Goal: Use online tool/utility: Utilize a website feature to perform a specific function

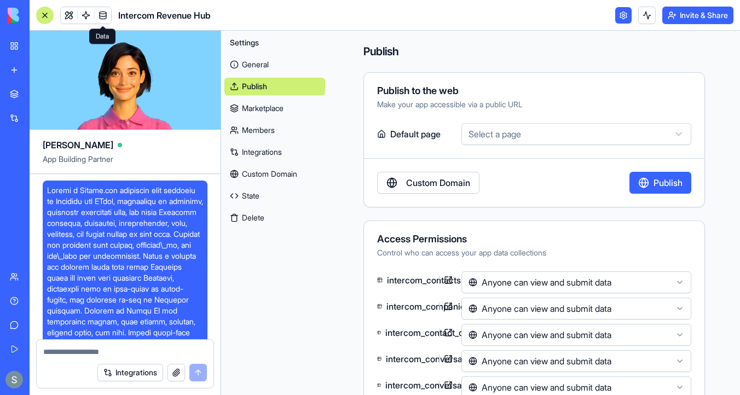
scroll to position [293, 0]
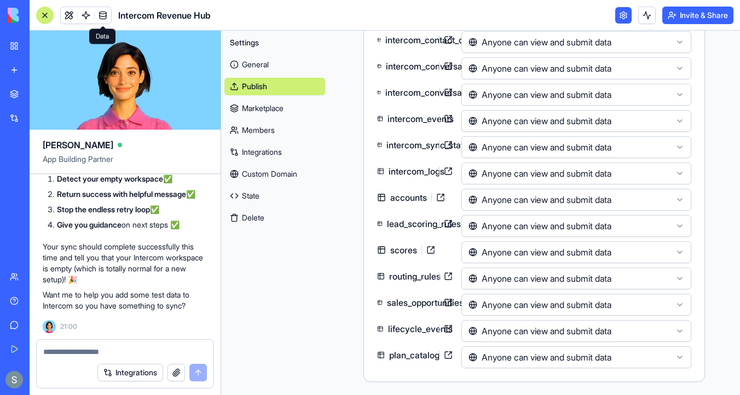
click at [104, 16] on link at bounding box center [103, 15] width 16 height 16
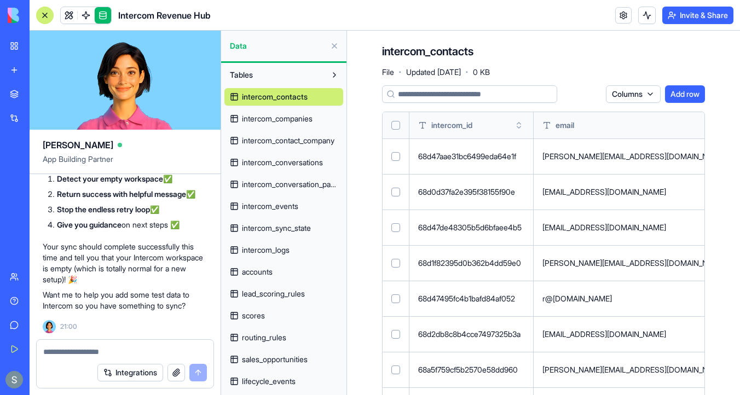
click at [283, 120] on span "intercom_companies" at bounding box center [277, 118] width 71 height 11
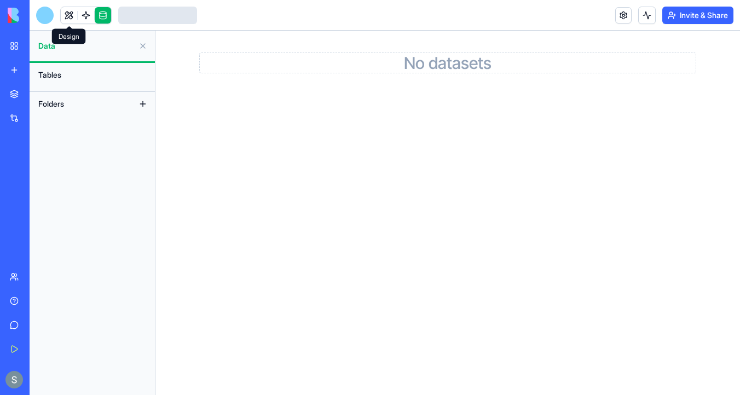
click at [65, 16] on link at bounding box center [69, 15] width 16 height 16
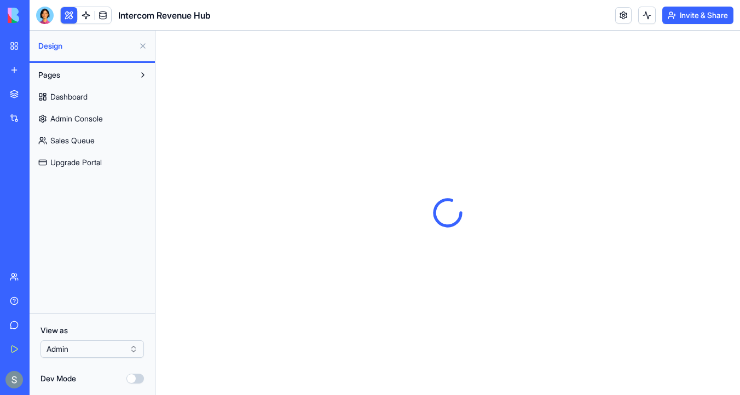
click at [146, 48] on button at bounding box center [143, 46] width 18 height 18
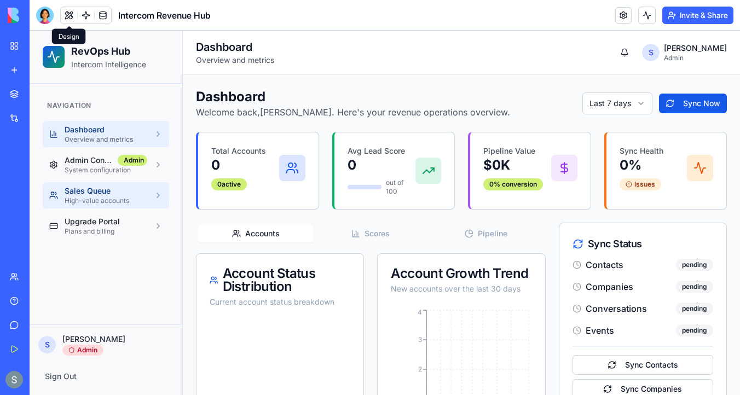
click at [99, 197] on p "High-value accounts" at bounding box center [106, 201] width 83 height 9
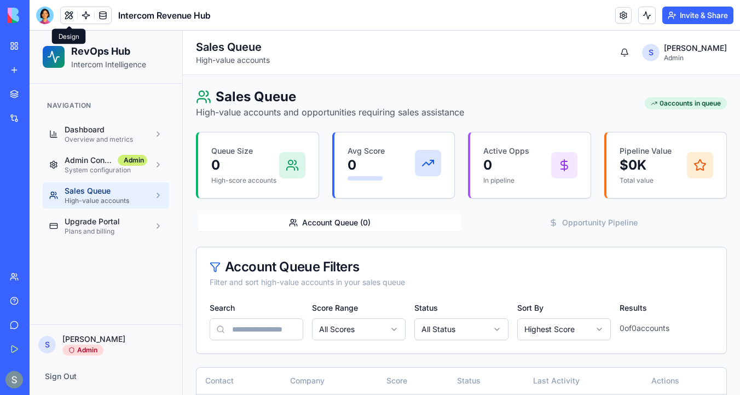
click at [94, 179] on ul "Dashboard Overview and metrics Admin Console Admin System configuration Sales Q…" at bounding box center [106, 180] width 127 height 118
click at [91, 173] on p "System configuration" at bounding box center [106, 170] width 83 height 9
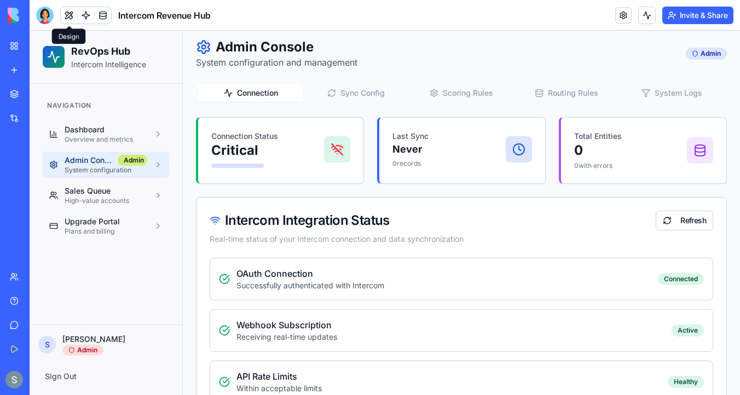
scroll to position [51, 0]
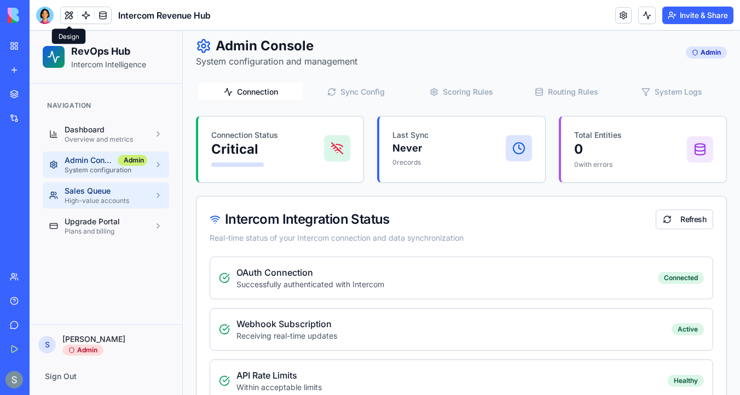
click at [127, 204] on p "High-value accounts" at bounding box center [106, 201] width 83 height 9
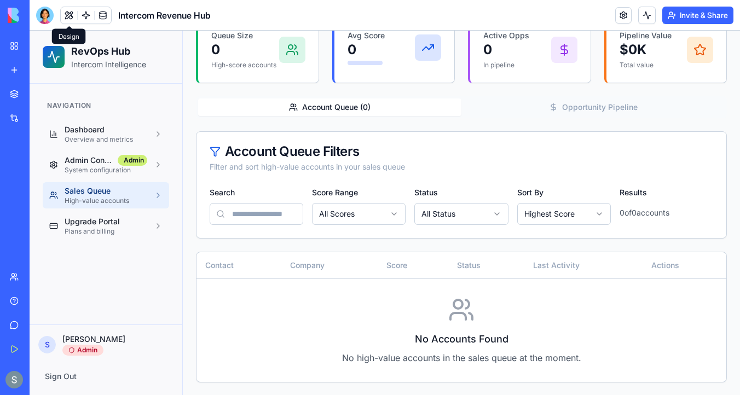
scroll to position [114, 0]
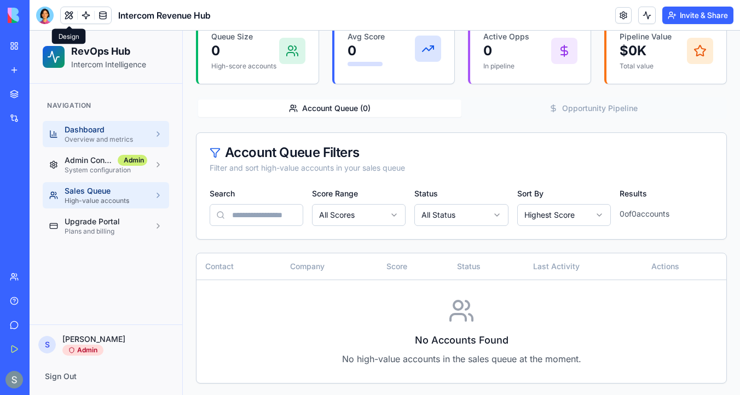
click at [120, 123] on link "Dashboard Overview and metrics" at bounding box center [106, 134] width 127 height 26
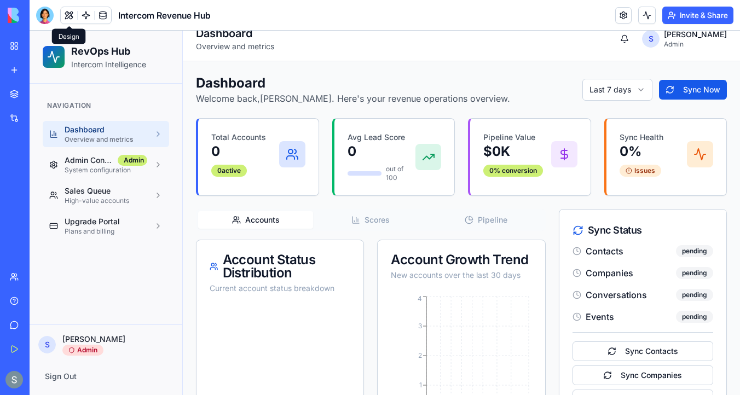
scroll to position [10, 0]
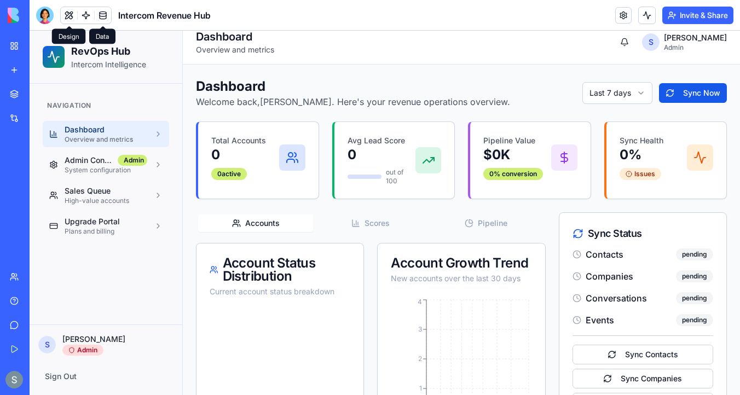
click at [105, 20] on link at bounding box center [103, 15] width 16 height 16
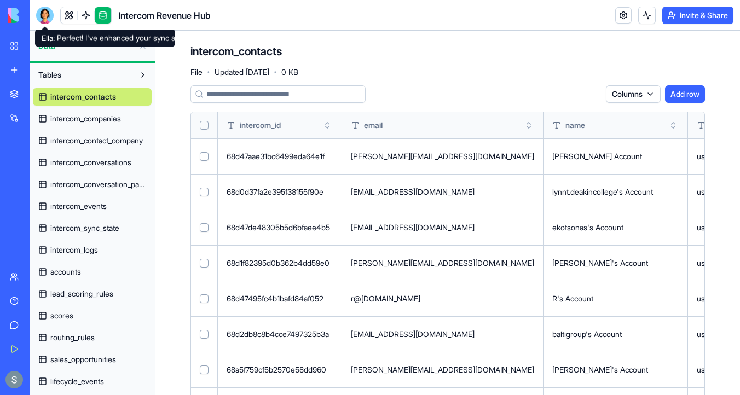
click at [46, 12] on div at bounding box center [45, 16] width 18 height 18
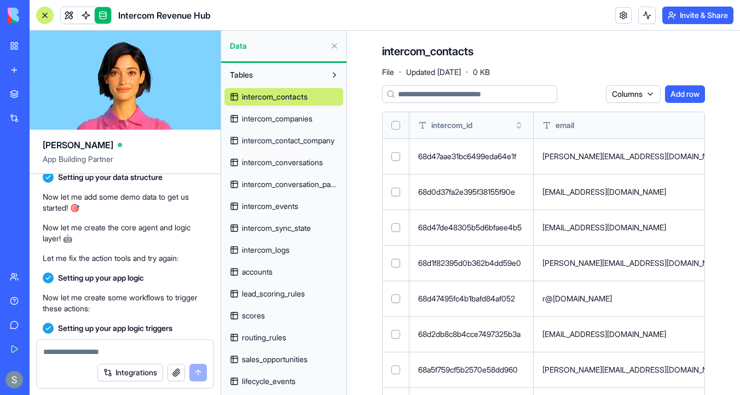
scroll to position [2731, 0]
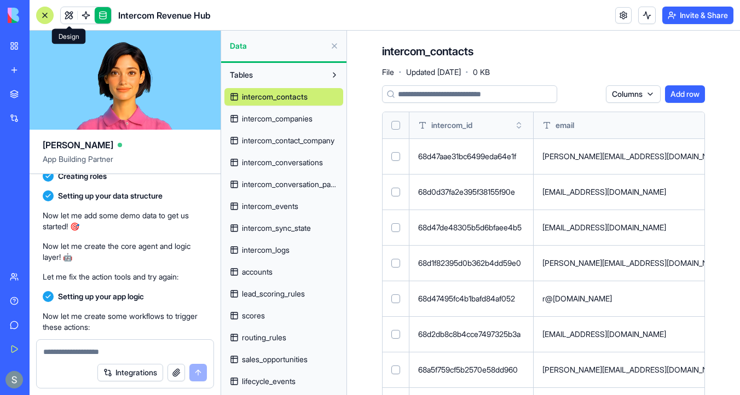
click at [67, 16] on link at bounding box center [69, 15] width 16 height 16
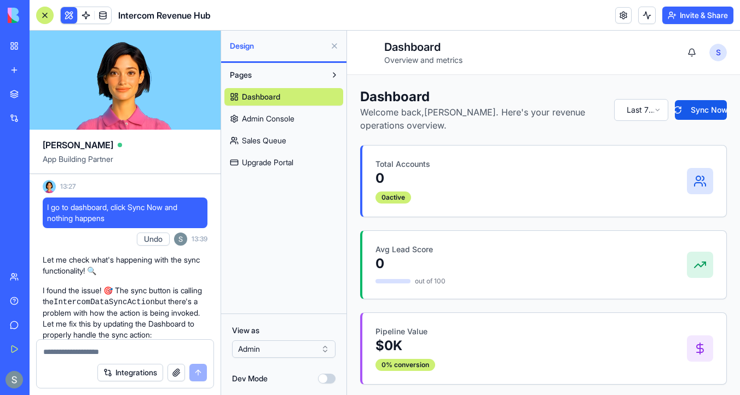
scroll to position [3790, 0]
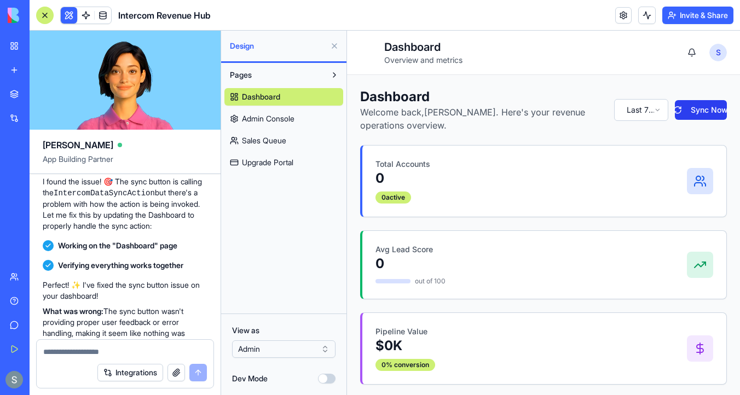
drag, startPoint x: 687, startPoint y: 106, endPoint x: 999, endPoint y: 56, distance: 315.5
click at [687, 106] on button "Sync Now" at bounding box center [701, 110] width 52 height 20
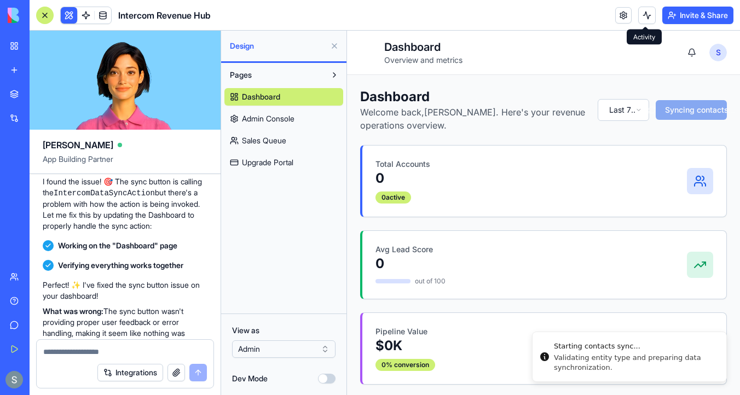
click at [650, 17] on button at bounding box center [648, 16] width 18 height 18
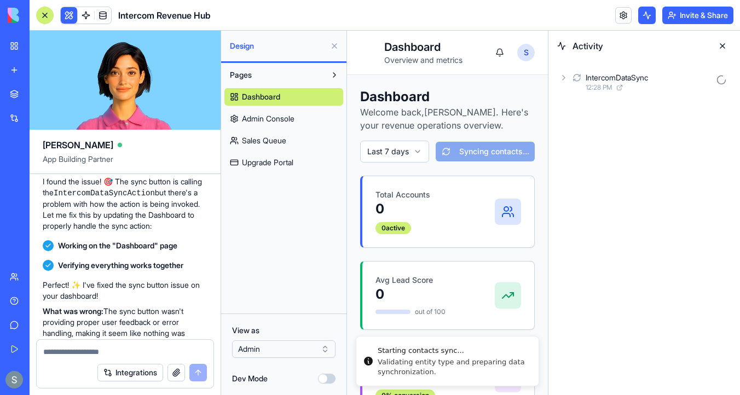
click at [629, 74] on div "IntercomDataSync" at bounding box center [617, 77] width 62 height 11
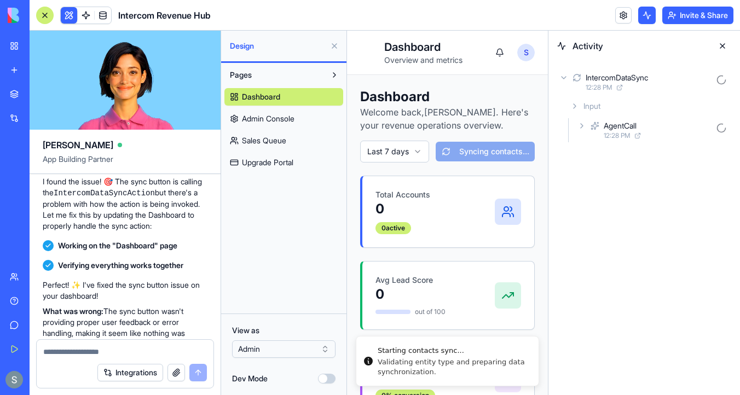
click at [621, 113] on div "Input" at bounding box center [648, 106] width 165 height 20
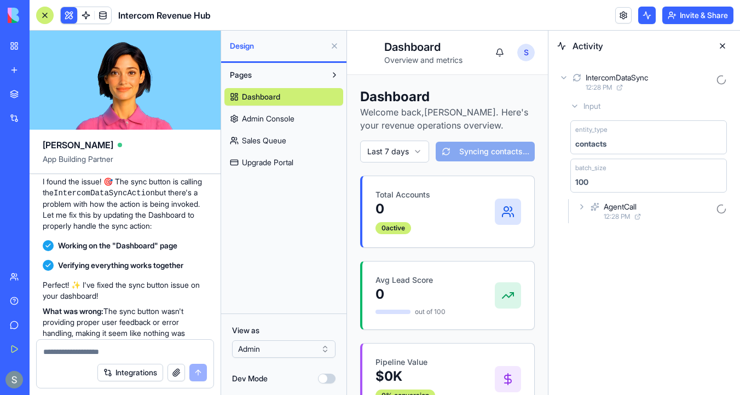
click at [613, 209] on div "AgentCall" at bounding box center [620, 207] width 33 height 11
click at [612, 232] on span "Input" at bounding box center [610, 235] width 17 height 11
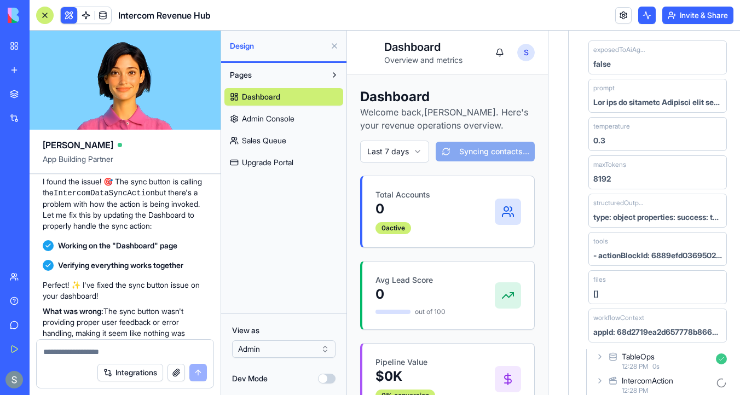
scroll to position [220, 0]
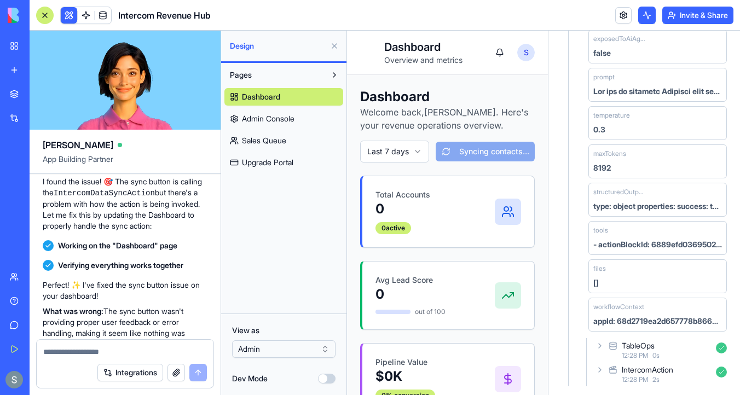
click at [595, 365] on div "IntercomAction 12:28 PM 2 s" at bounding box center [663, 375] width 138 height 24
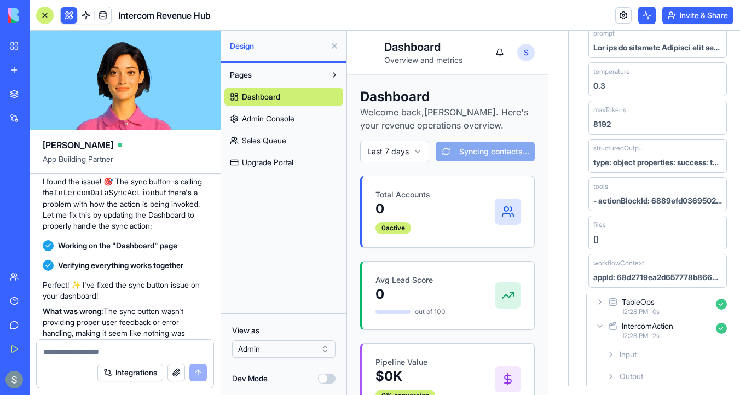
click at [606, 355] on div "Input" at bounding box center [666, 355] width 129 height 20
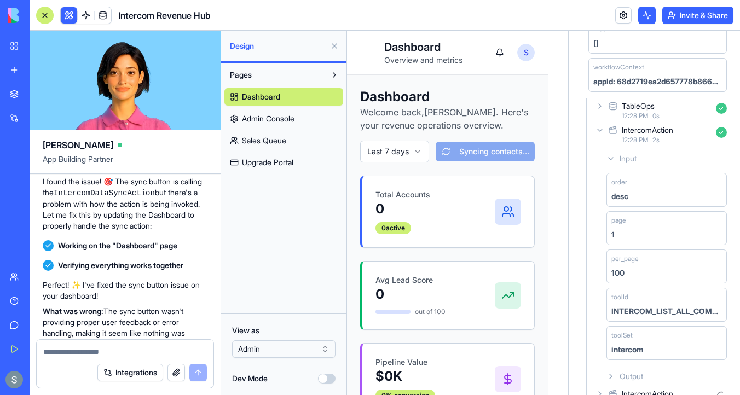
scroll to position [484, 0]
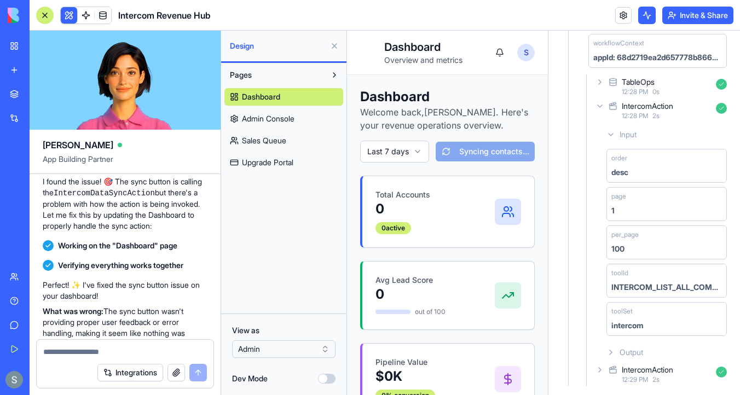
click at [601, 370] on icon at bounding box center [600, 370] width 2 height 4
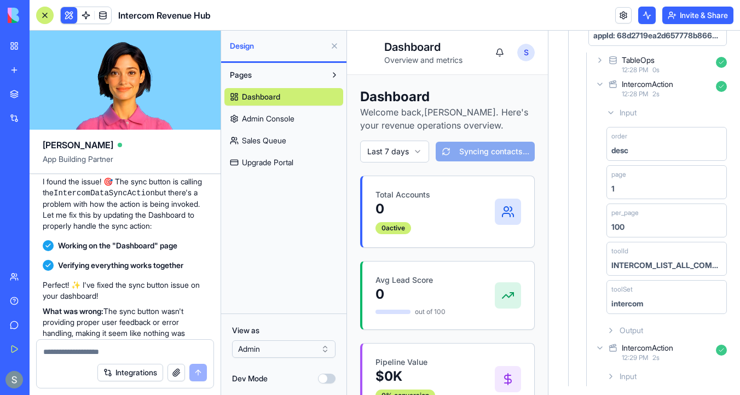
click at [606, 374] on div "Input" at bounding box center [666, 377] width 129 height 20
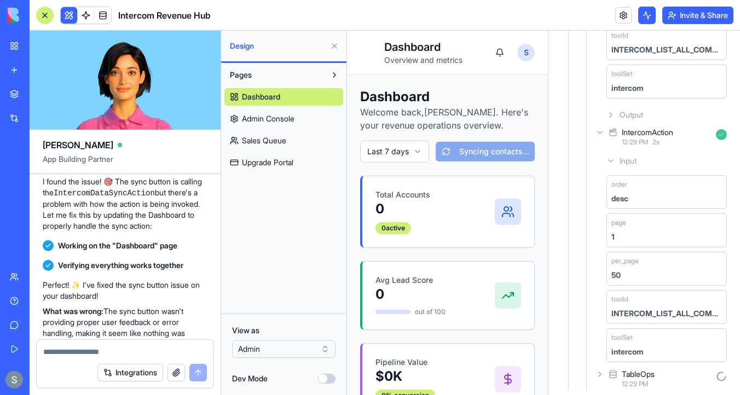
scroll to position [726, 0]
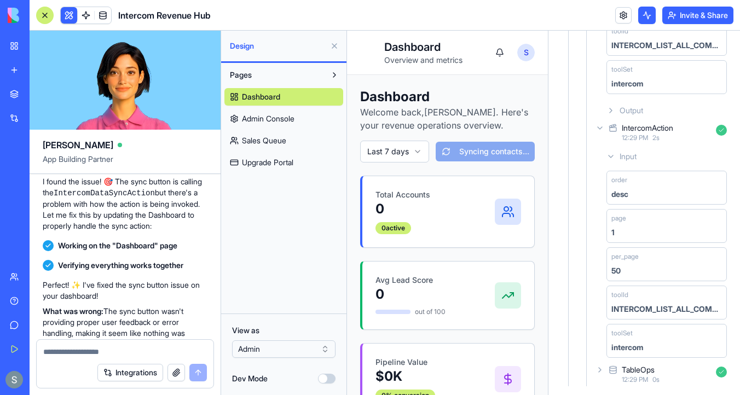
click at [607, 371] on div "TableOps 12:29 PM 0 s" at bounding box center [663, 375] width 138 height 24
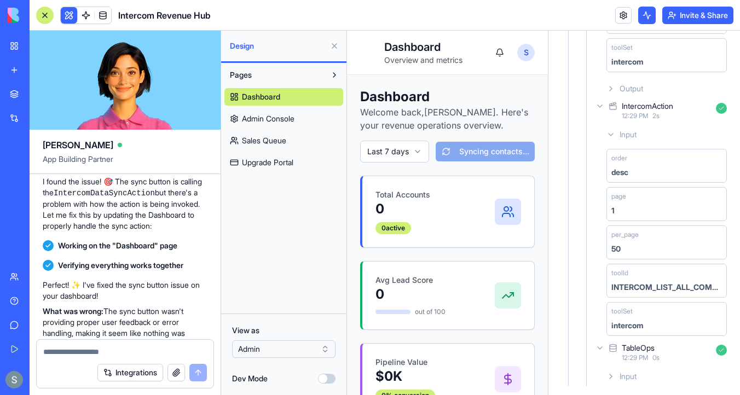
click at [607, 371] on div "Input" at bounding box center [666, 377] width 129 height 20
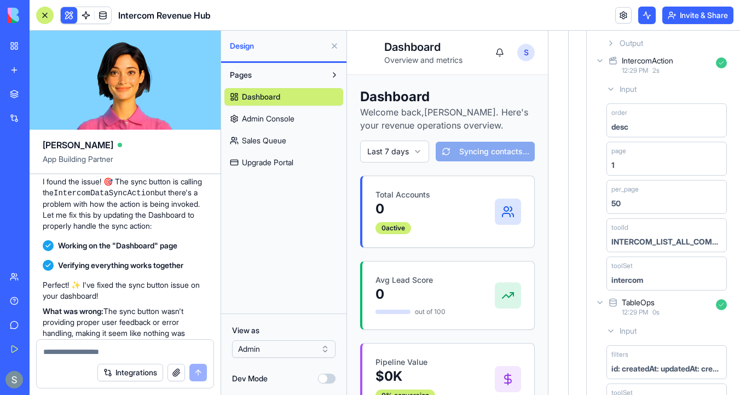
scroll to position [867, 0]
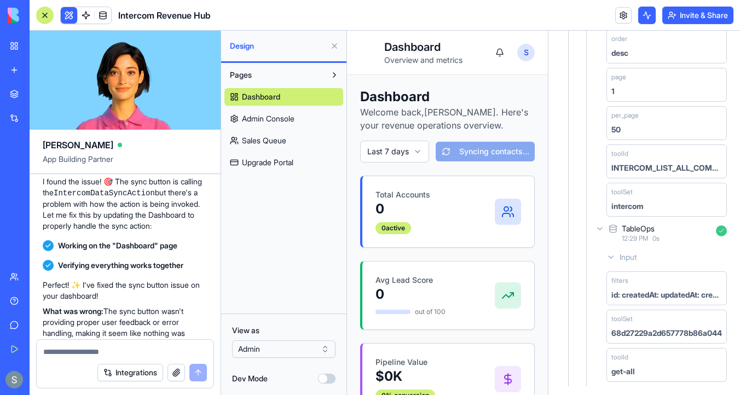
click at [597, 228] on icon at bounding box center [600, 229] width 9 height 9
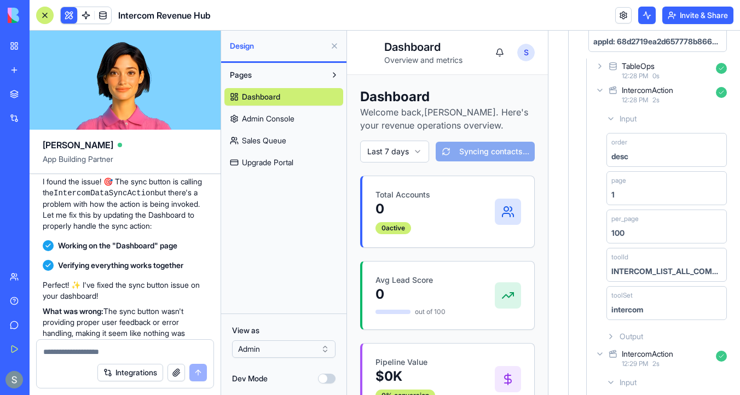
scroll to position [244, 0]
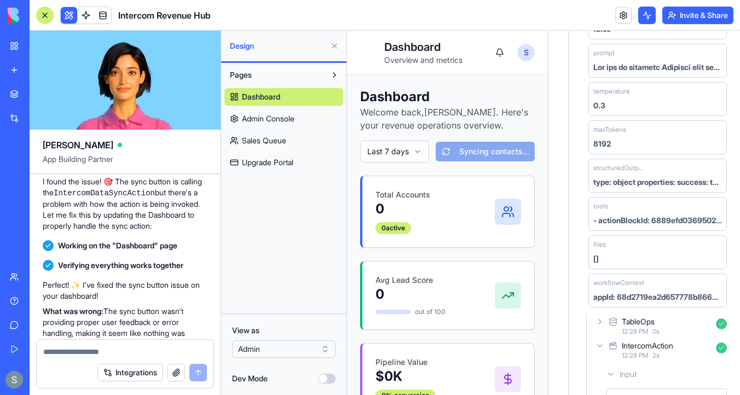
click at [600, 347] on icon at bounding box center [600, 346] width 9 height 9
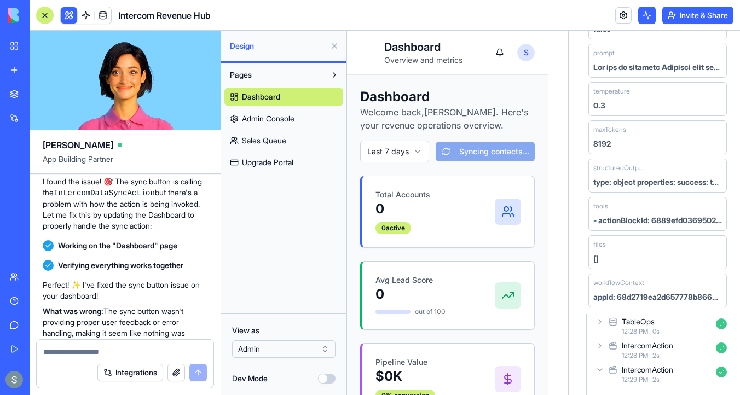
click at [605, 366] on div "IntercomAction 12:29 PM 2 s" at bounding box center [663, 375] width 138 height 24
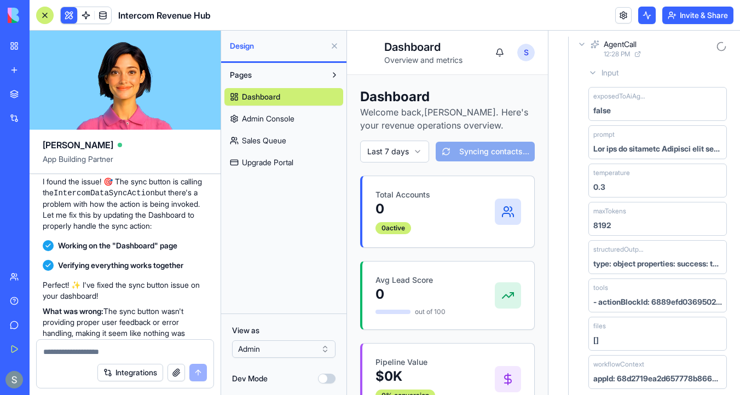
scroll to position [0, 0]
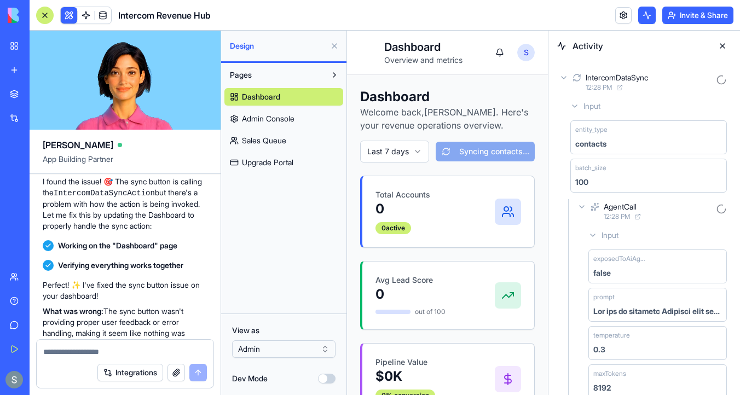
click at [594, 242] on div "Input" at bounding box center [657, 236] width 147 height 20
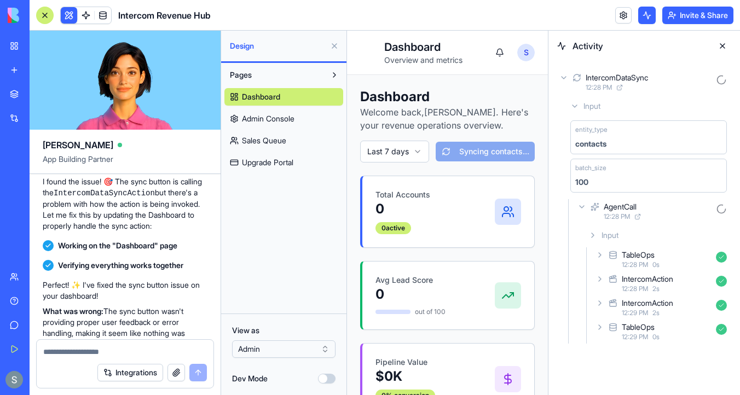
click at [606, 251] on div "TableOps 12:28 PM 0 s" at bounding box center [663, 260] width 138 height 24
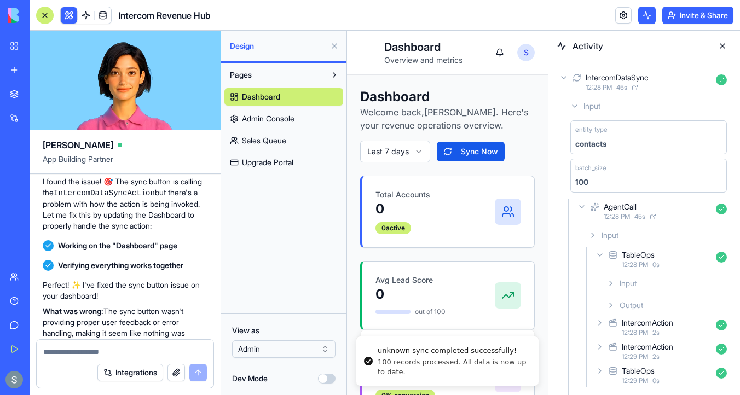
click at [611, 282] on icon at bounding box center [611, 283] width 2 height 4
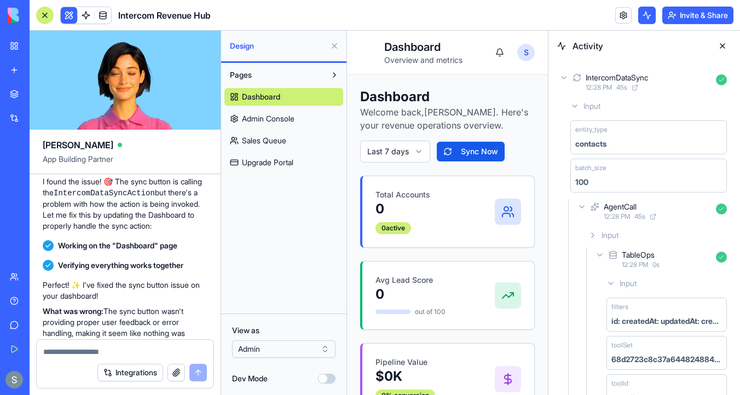
click at [608, 285] on icon at bounding box center [611, 283] width 9 height 9
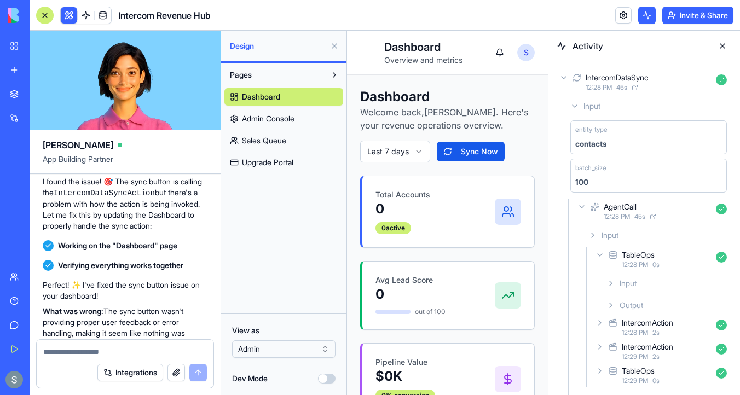
click at [605, 262] on div "TableOps 12:28 PM 0 s" at bounding box center [663, 260] width 138 height 24
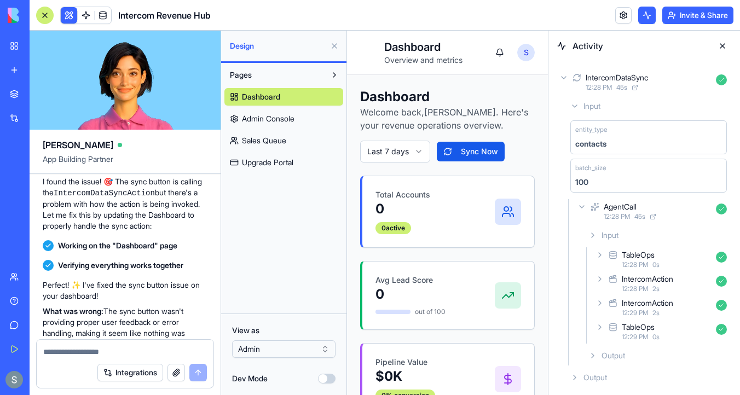
scroll to position [1, 0]
click at [598, 344] on div "Input TableOps 12:28 PM 0 s IntercomAction 12:28 PM 2 s IntercomAction 12:29 PM…" at bounding box center [657, 295] width 147 height 140
click at [597, 358] on icon at bounding box center [593, 355] width 9 height 9
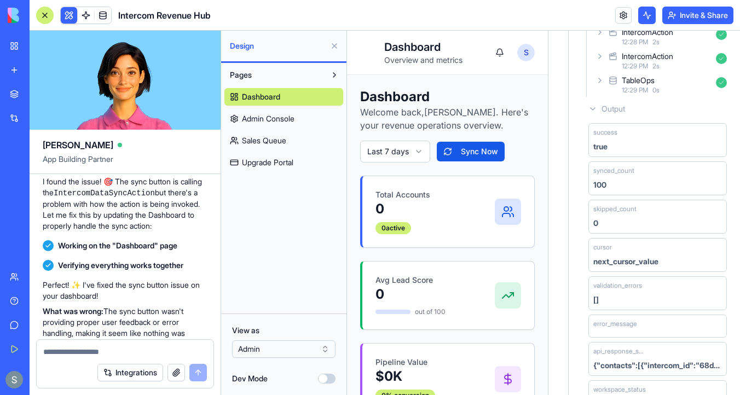
scroll to position [0, 0]
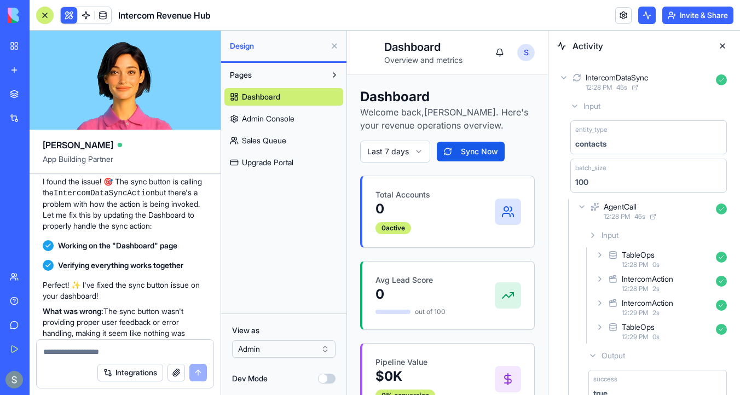
click at [602, 331] on icon at bounding box center [600, 327] width 9 height 9
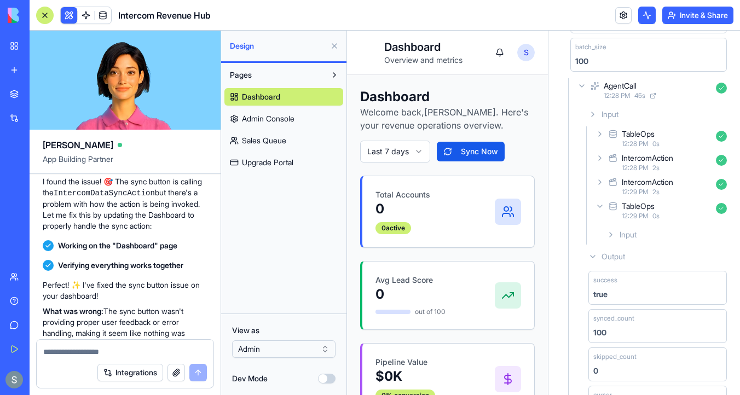
scroll to position [133, 0]
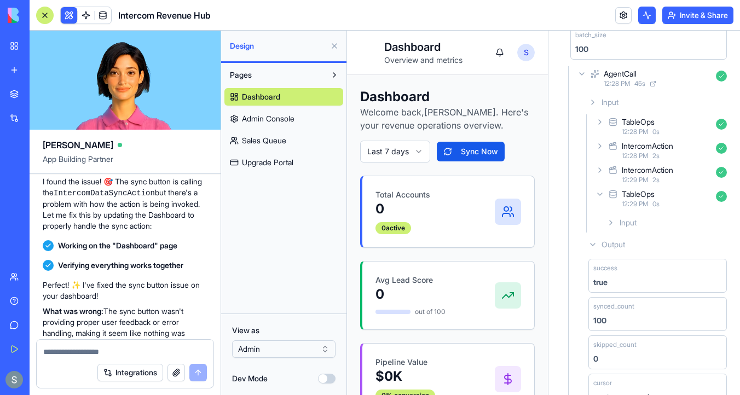
click at [613, 220] on icon at bounding box center [611, 223] width 9 height 9
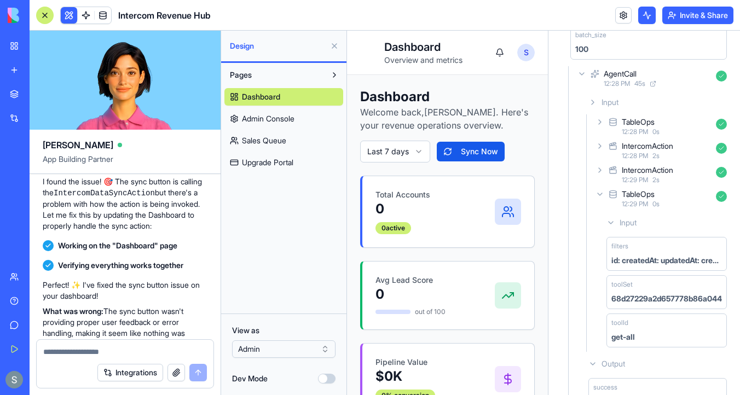
click at [613, 220] on icon at bounding box center [611, 223] width 9 height 9
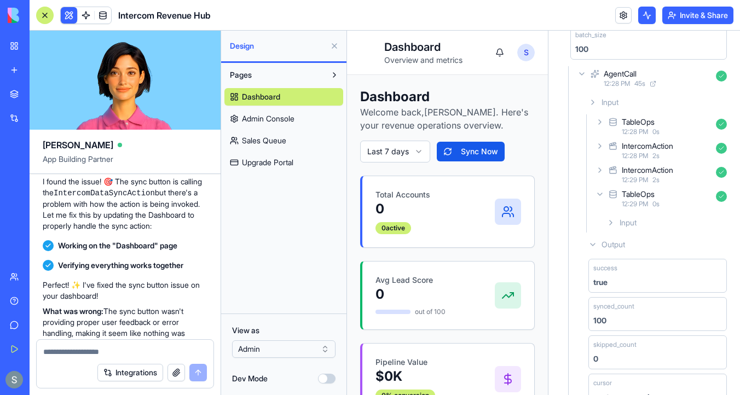
click at [601, 130] on div "TableOps 12:28 PM 0 s" at bounding box center [663, 126] width 138 height 24
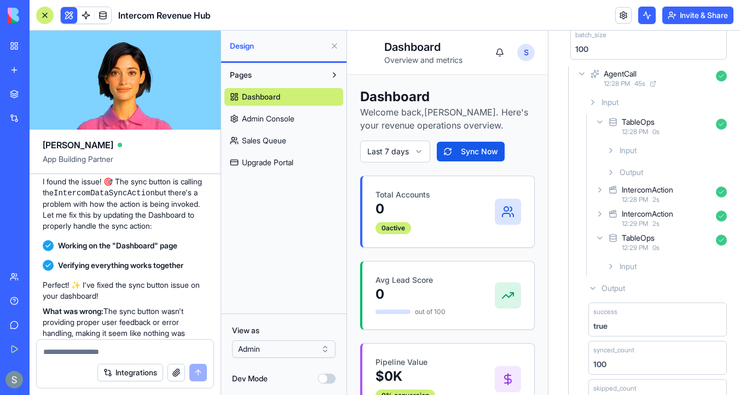
click at [612, 169] on icon at bounding box center [611, 172] width 9 height 9
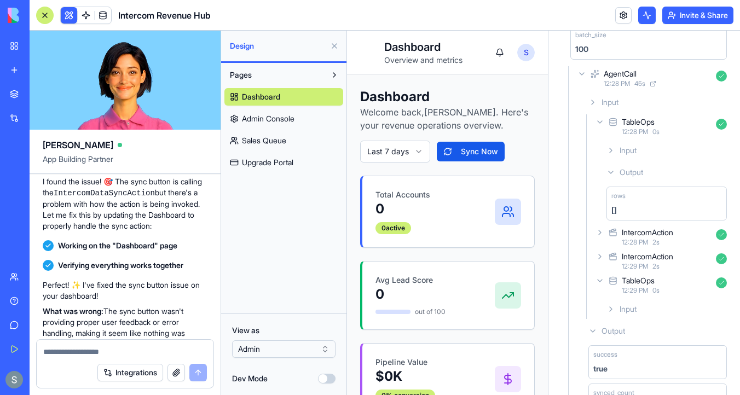
click at [612, 169] on icon at bounding box center [611, 172] width 9 height 9
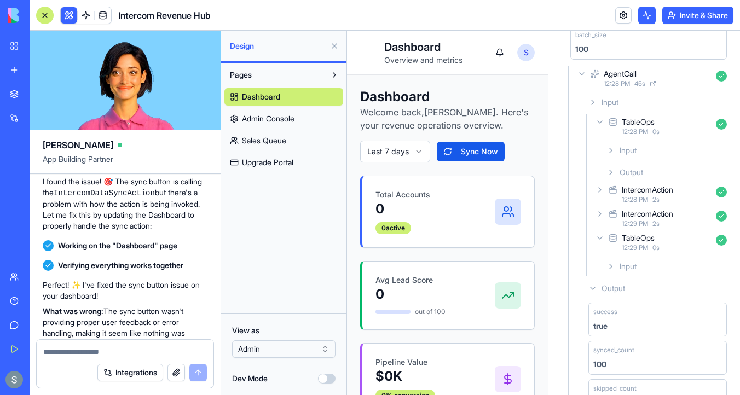
click at [599, 120] on icon at bounding box center [600, 122] width 9 height 9
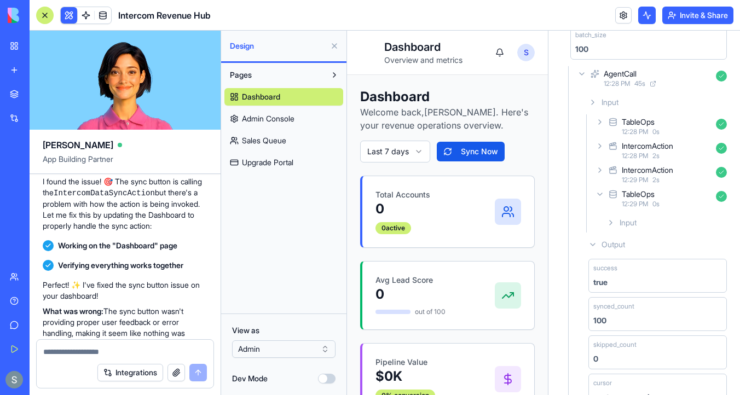
click at [599, 197] on icon at bounding box center [600, 194] width 9 height 9
click at [598, 221] on div "Output" at bounding box center [657, 223] width 147 height 20
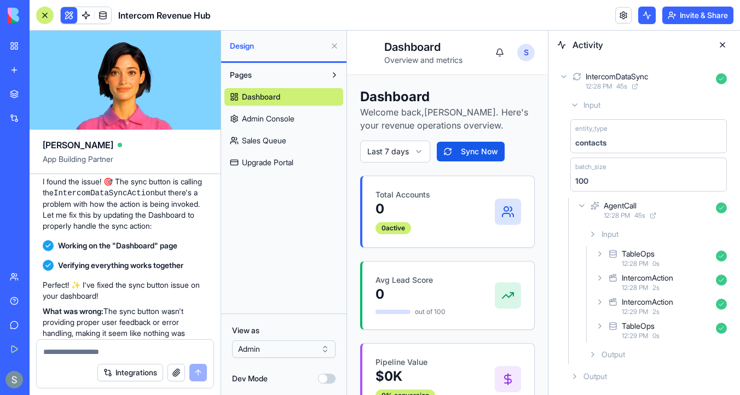
scroll to position [1, 0]
click at [576, 385] on div "Output" at bounding box center [648, 377] width 165 height 20
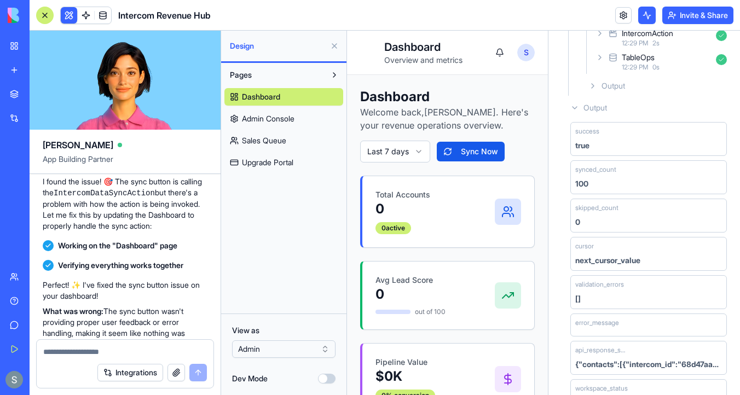
scroll to position [418, 0]
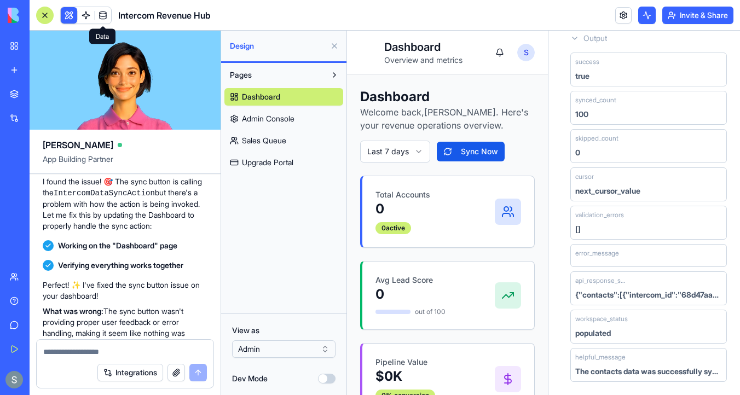
click at [105, 12] on link at bounding box center [103, 15] width 16 height 16
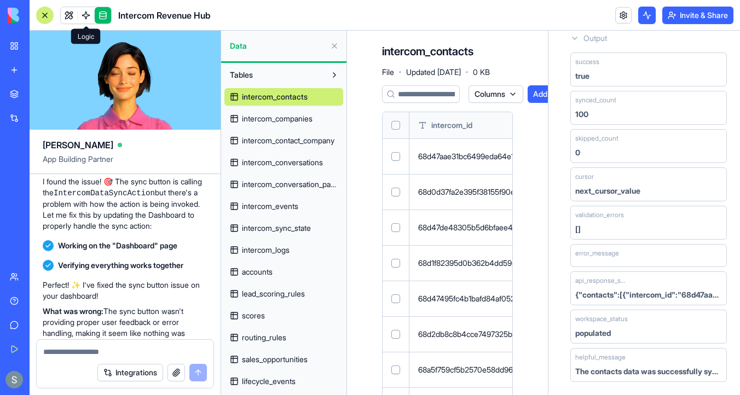
click at [83, 13] on link at bounding box center [86, 15] width 16 height 16
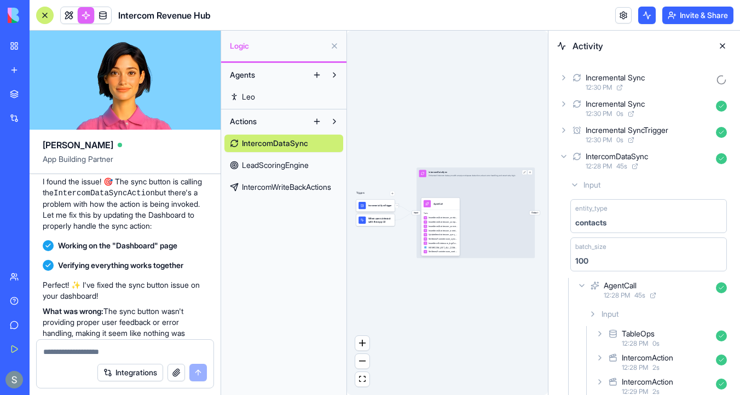
click at [562, 76] on icon at bounding box center [564, 77] width 9 height 9
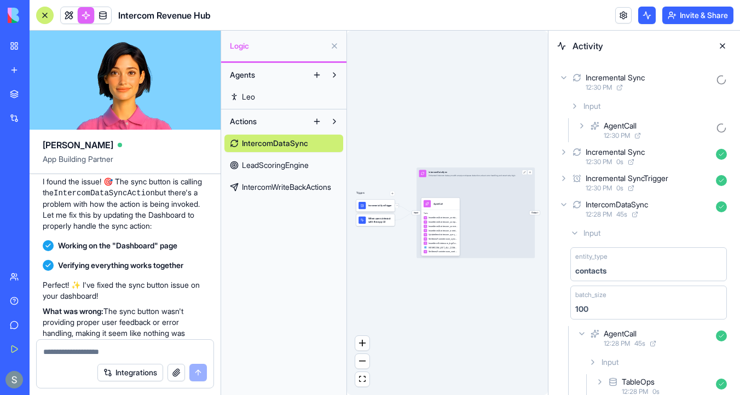
click at [578, 124] on icon at bounding box center [582, 126] width 9 height 9
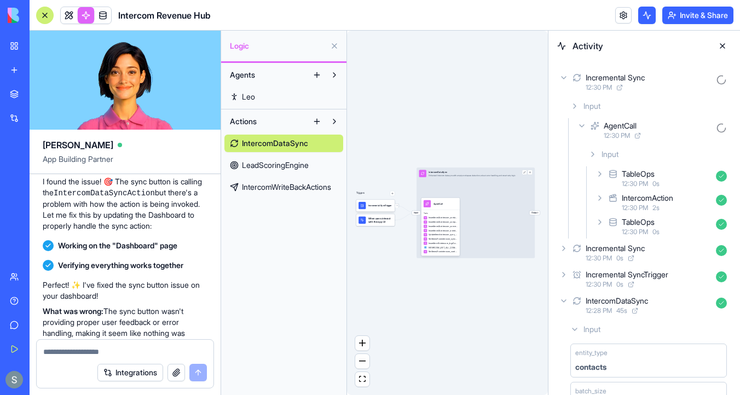
click at [608, 227] on div "TableOps 12:30 PM 0 s" at bounding box center [663, 227] width 138 height 24
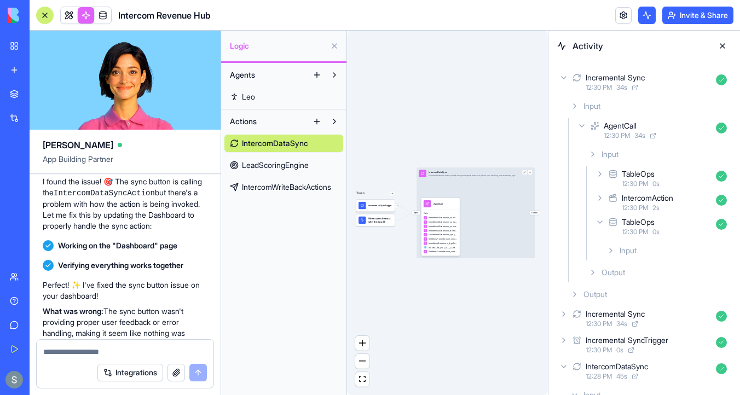
click at [611, 254] on icon at bounding box center [611, 250] width 9 height 9
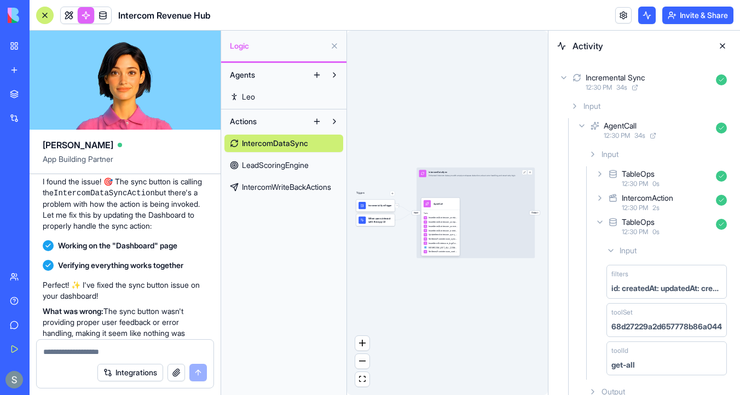
click at [722, 45] on button at bounding box center [723, 46] width 18 height 18
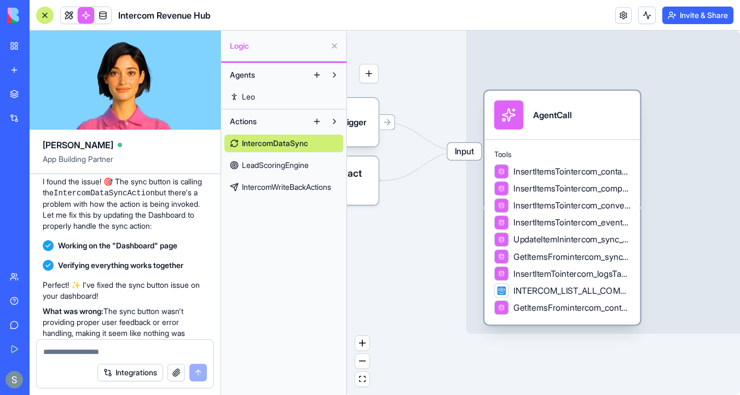
click at [554, 171] on span "InsertItemsTointercom_contactsTable" at bounding box center [572, 171] width 117 height 12
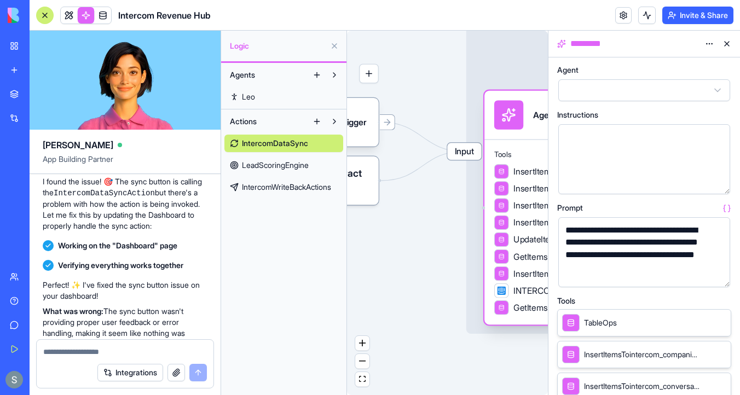
click at [531, 168] on span "InsertItemsTointercom_contactsTable" at bounding box center [572, 171] width 117 height 12
click at [519, 150] on span "Tools" at bounding box center [563, 155] width 136 height 10
click at [715, 278] on button "button" at bounding box center [720, 277] width 18 height 18
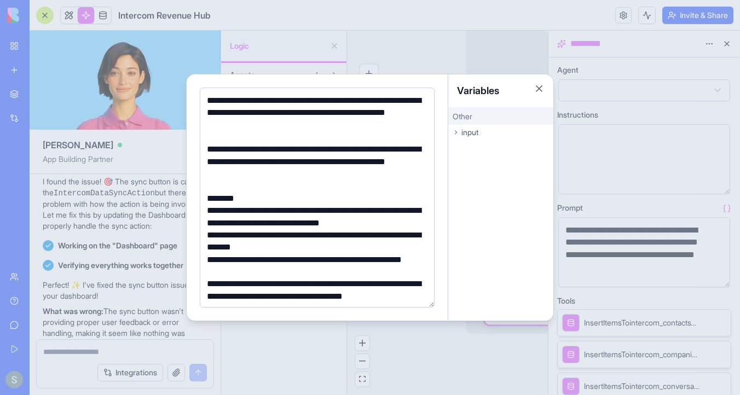
click at [267, 195] on div "********" at bounding box center [316, 199] width 224 height 12
click at [161, 180] on div at bounding box center [370, 197] width 740 height 395
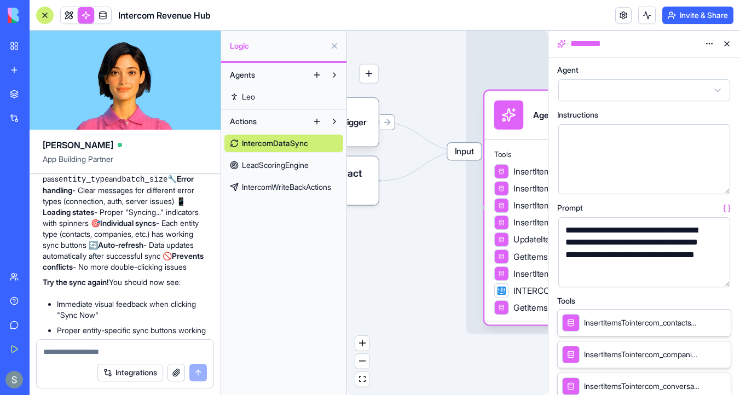
scroll to position [5334, 0]
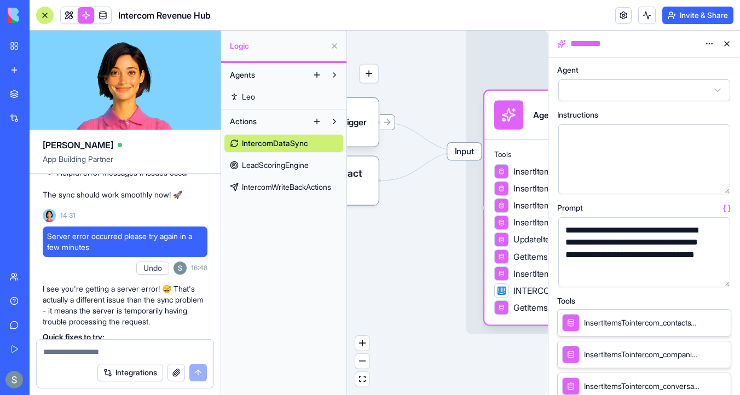
click at [102, 357] on textarea at bounding box center [125, 352] width 164 height 11
type textarea "*"
type textarea "**********"
